Goal: Information Seeking & Learning: Learn about a topic

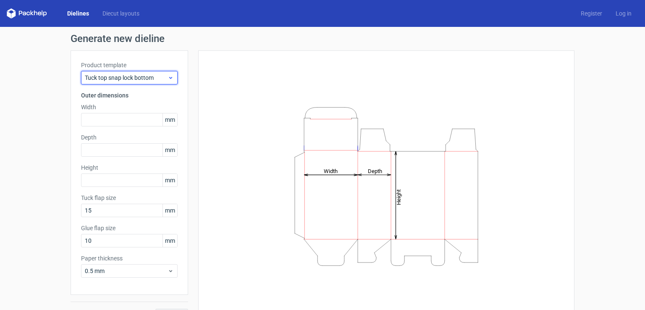
click at [162, 79] on span "Tuck top snap lock bottom" at bounding box center [126, 78] width 83 height 8
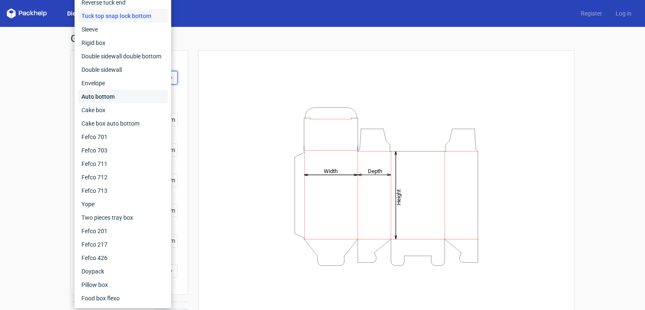
click at [134, 96] on div "Auto bottom" at bounding box center [123, 96] width 90 height 13
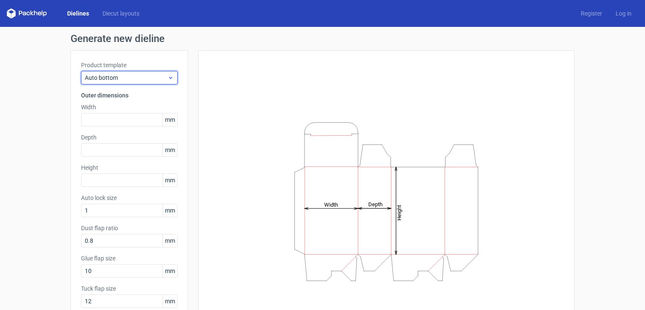
click at [148, 82] on span "Auto bottom" at bounding box center [126, 78] width 83 height 8
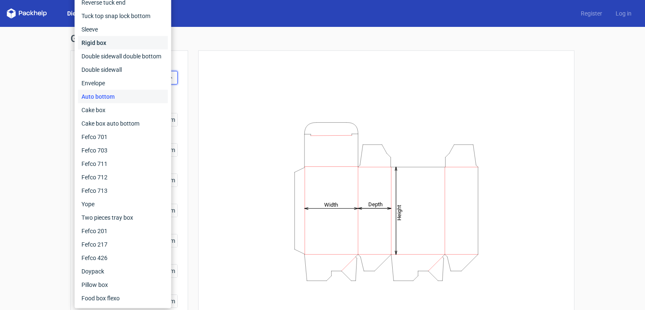
click at [117, 45] on div "Rigid box" at bounding box center [123, 42] width 90 height 13
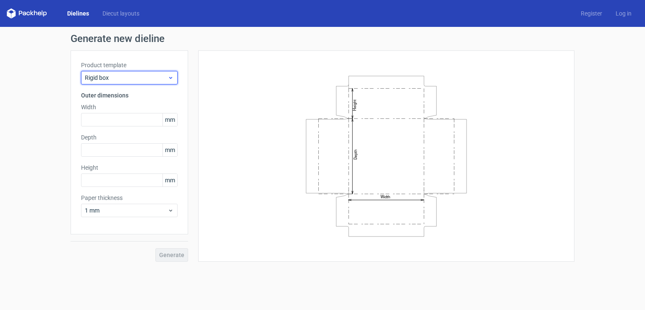
click at [132, 76] on span "Rigid box" at bounding box center [126, 78] width 83 height 8
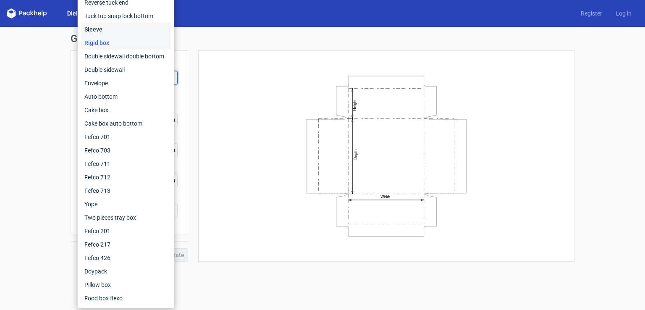
click at [103, 33] on div "Sleeve" at bounding box center [126, 29] width 90 height 13
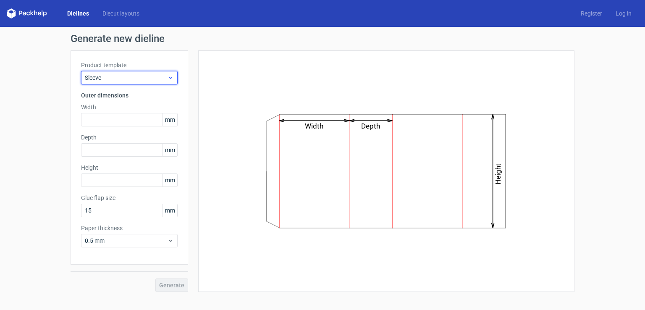
click at [130, 78] on span "Sleeve" at bounding box center [126, 78] width 83 height 8
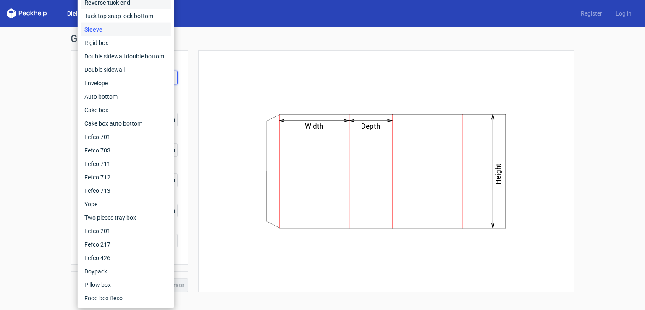
click at [116, 7] on div "Reverse tuck end" at bounding box center [126, 2] width 90 height 13
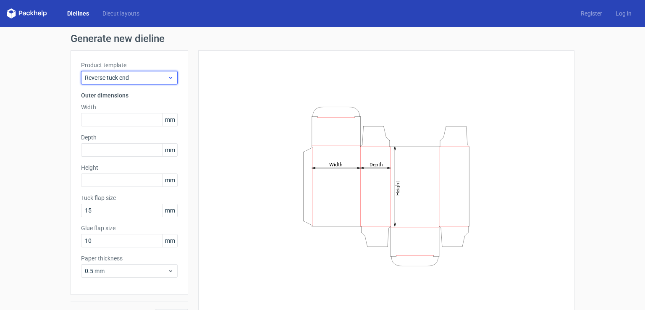
click at [126, 74] on span "Reverse tuck end" at bounding box center [126, 78] width 83 height 8
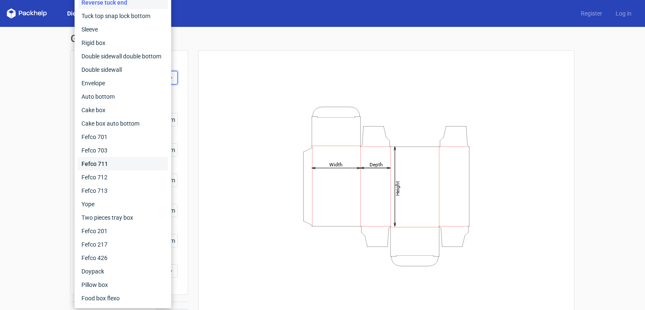
click at [117, 157] on div "Fefco 711" at bounding box center [123, 163] width 90 height 13
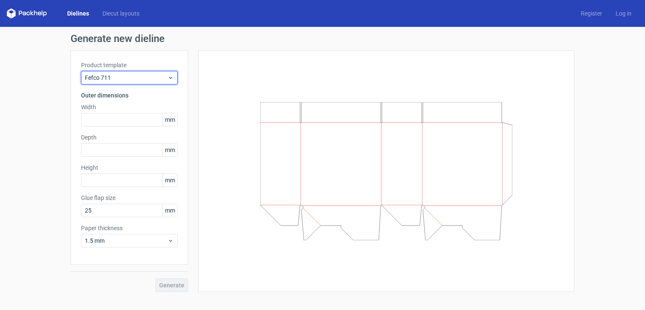
click at [143, 77] on span "Fefco 711" at bounding box center [126, 78] width 83 height 8
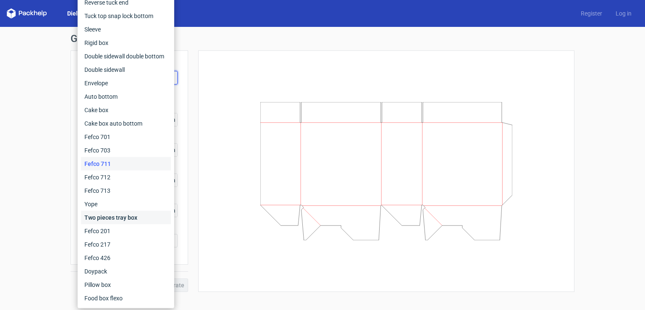
click at [117, 216] on div "Two pieces tray box" at bounding box center [126, 217] width 90 height 13
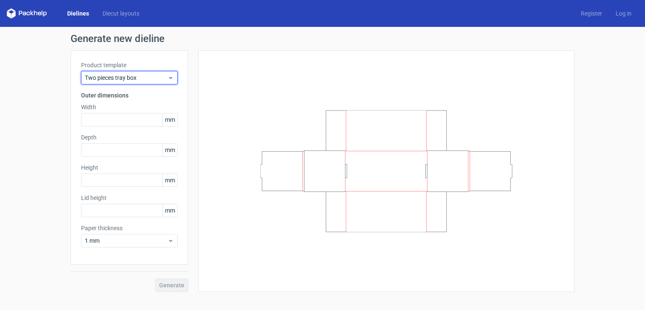
drag, startPoint x: 143, startPoint y: 79, endPoint x: 166, endPoint y: 79, distance: 22.3
click at [166, 79] on span "Two pieces tray box" at bounding box center [126, 78] width 83 height 8
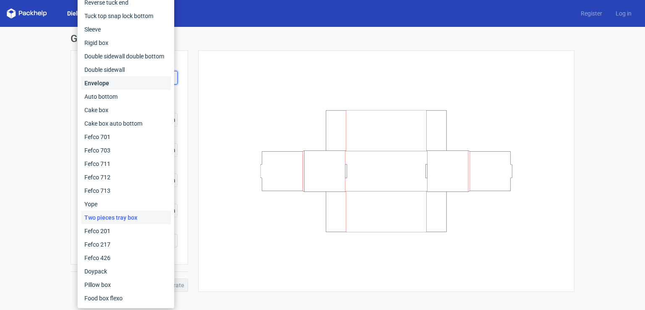
click at [166, 79] on div "Envelope" at bounding box center [126, 82] width 90 height 13
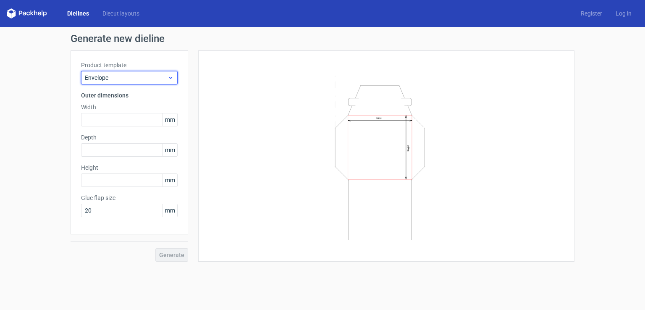
click at [166, 78] on span "Envelope" at bounding box center [126, 78] width 83 height 8
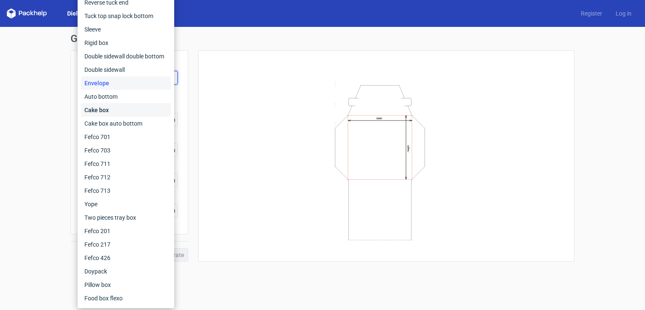
click at [138, 111] on div "Cake box" at bounding box center [126, 109] width 90 height 13
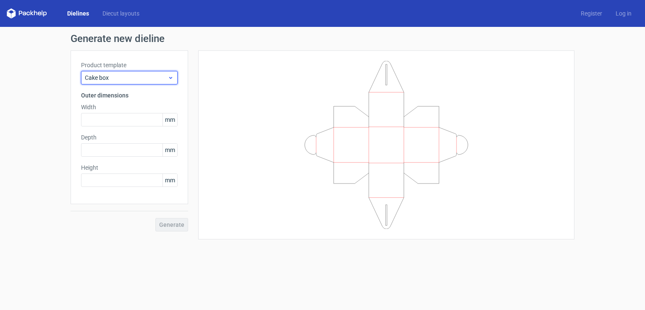
click at [169, 77] on icon at bounding box center [171, 77] width 6 height 7
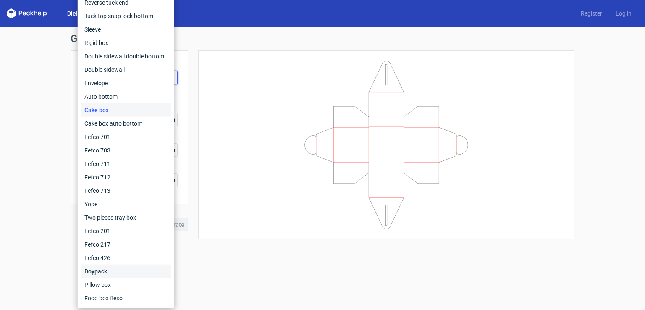
click at [103, 271] on div "Doypack" at bounding box center [126, 271] width 90 height 13
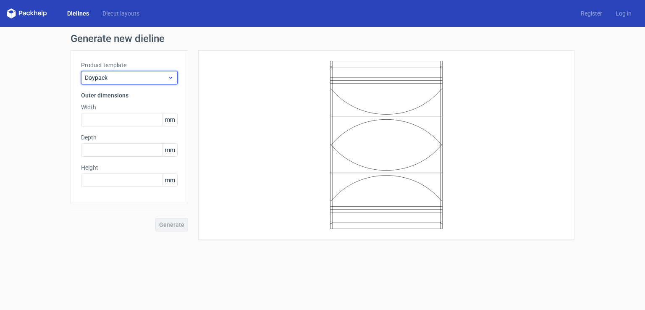
click at [173, 80] on icon at bounding box center [171, 77] width 6 height 7
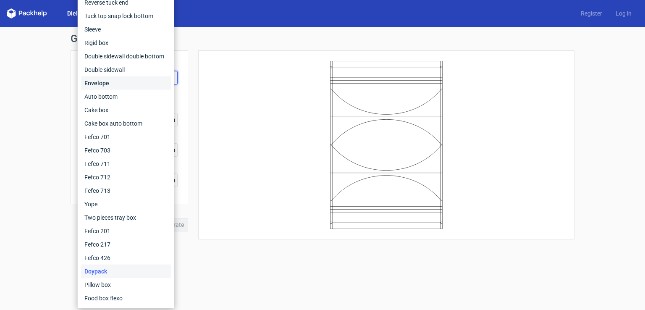
click at [125, 81] on div "Envelope" at bounding box center [126, 82] width 90 height 13
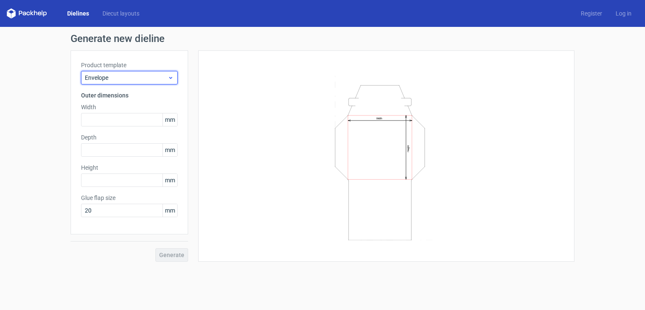
click at [174, 76] on icon at bounding box center [171, 77] width 6 height 7
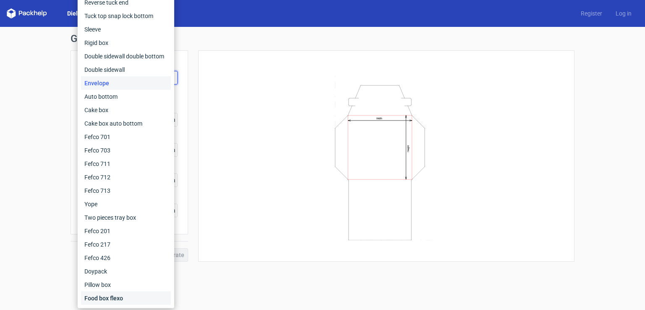
click at [124, 296] on div "Food box flexo" at bounding box center [126, 298] width 90 height 13
